Goal: Obtain resource: Obtain resource

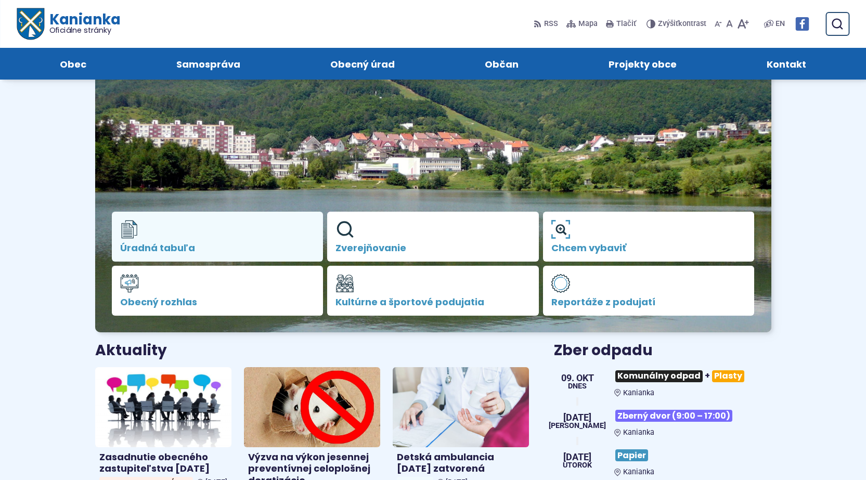
scroll to position [52, 0]
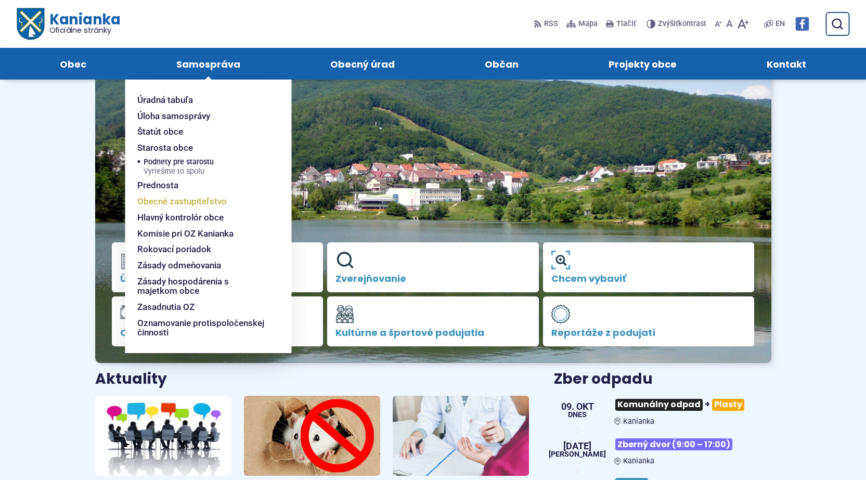
click at [183, 198] on span "Obecné zastupiteľstvo" at bounding box center [181, 202] width 89 height 16
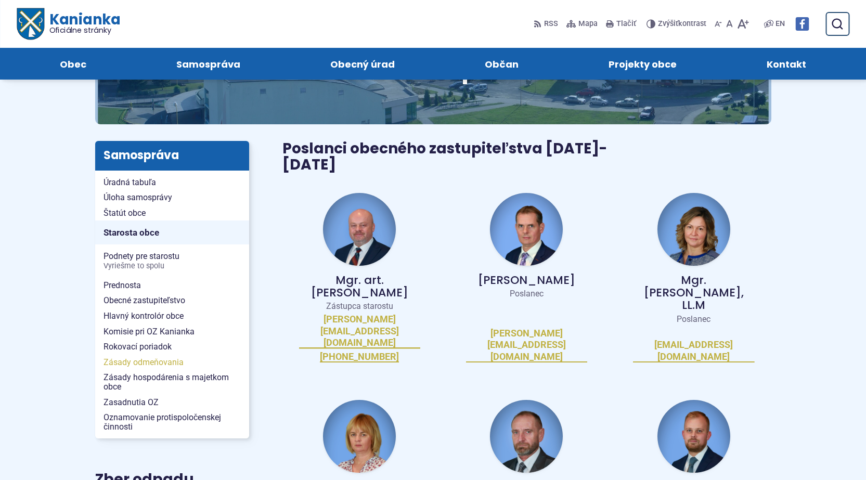
scroll to position [104, 0]
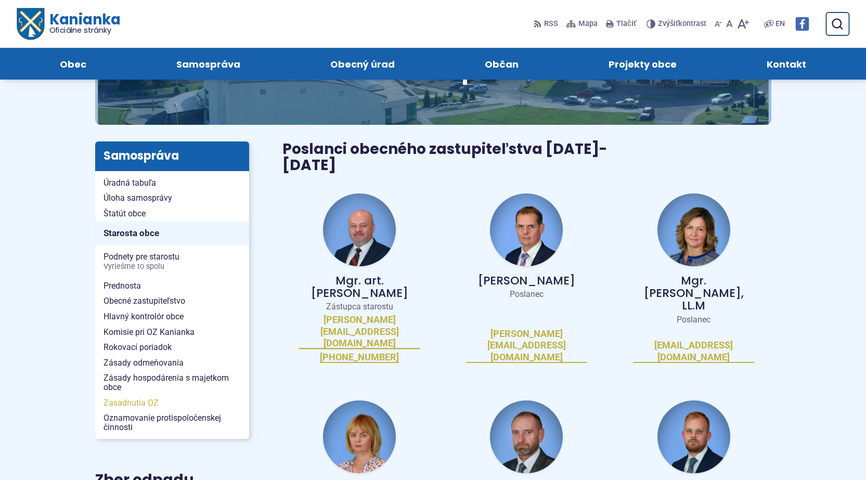
click at [132, 400] on span "Zasadnutia OZ" at bounding box center [172, 403] width 137 height 16
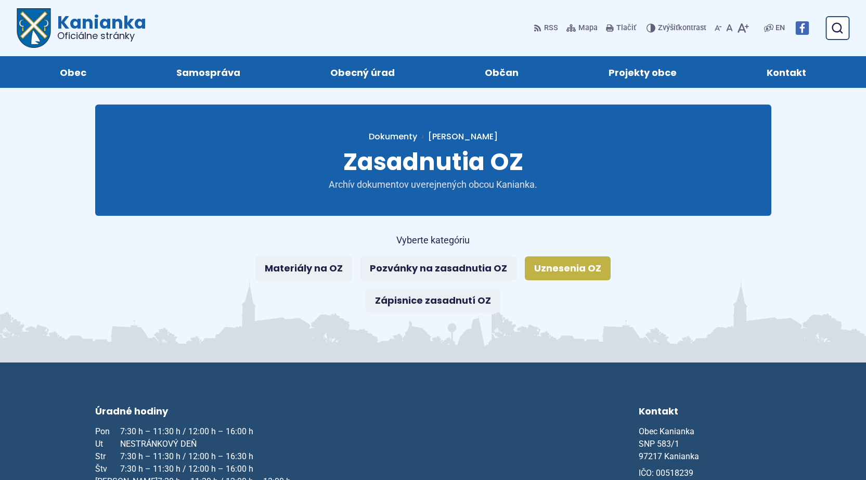
click at [575, 269] on link "Uznesenia OZ" at bounding box center [568, 268] width 86 height 24
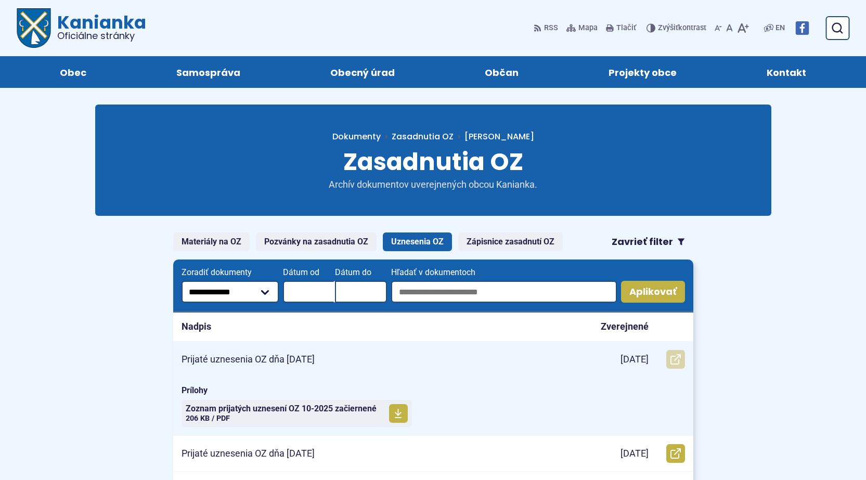
click at [673, 358] on icon at bounding box center [676, 359] width 10 height 10
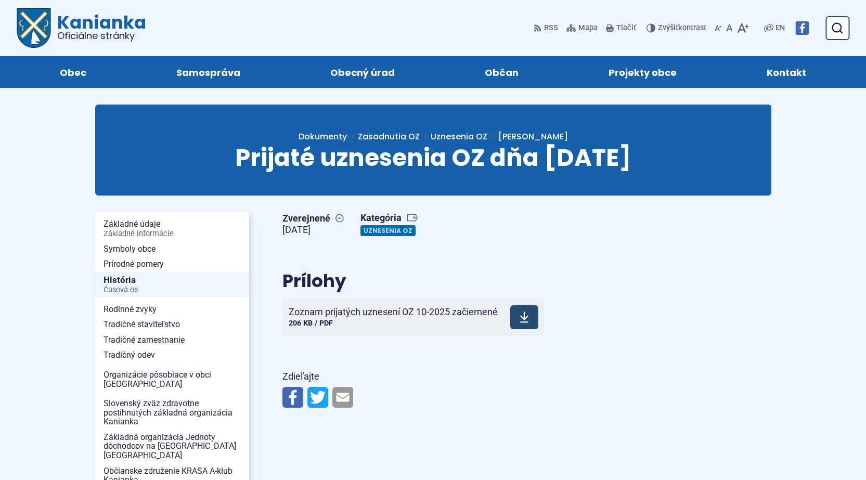
click at [523, 316] on icon at bounding box center [524, 317] width 9 height 12
